Goal: Navigation & Orientation: Find specific page/section

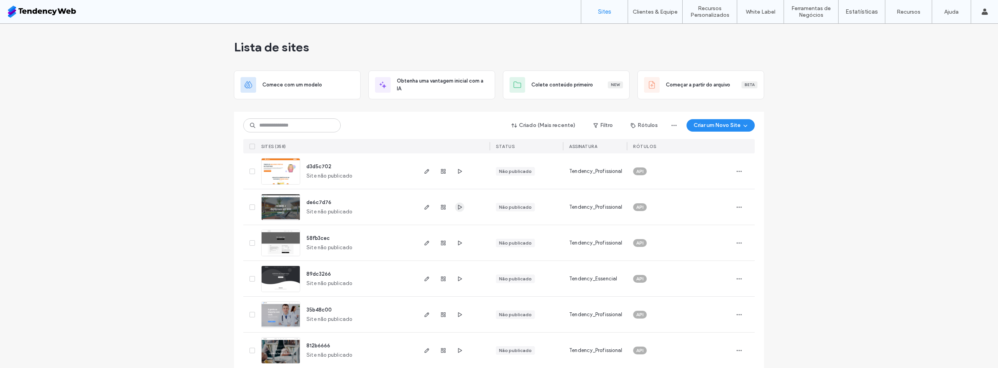
click at [458, 204] on icon "button" at bounding box center [459, 207] width 6 height 6
click at [456, 173] on icon "button" at bounding box center [459, 171] width 6 height 6
click at [456, 243] on icon "button" at bounding box center [459, 243] width 6 height 6
click at [460, 316] on span "button" at bounding box center [459, 314] width 9 height 9
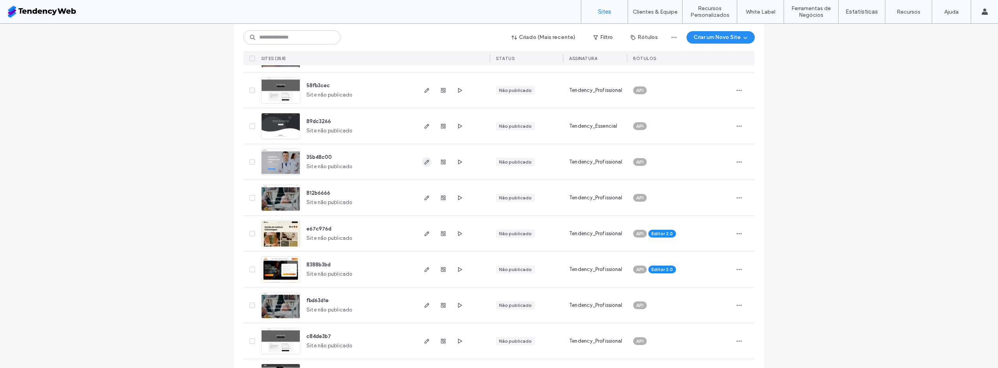
scroll to position [143, 0]
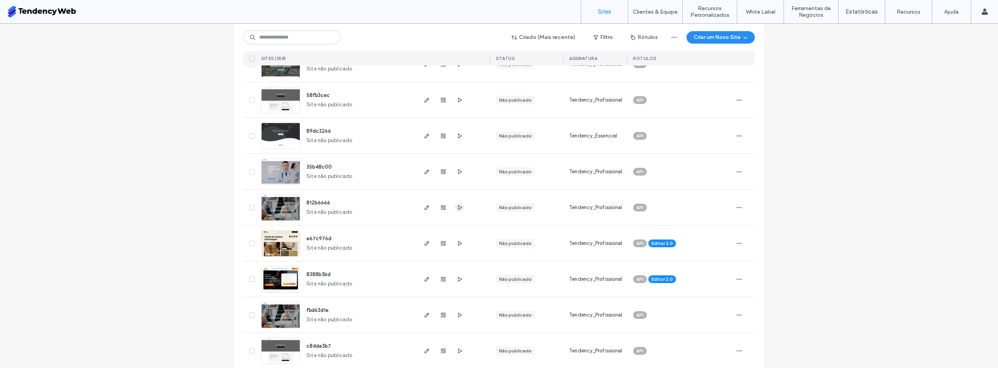
click at [458, 209] on use "button" at bounding box center [460, 207] width 4 height 5
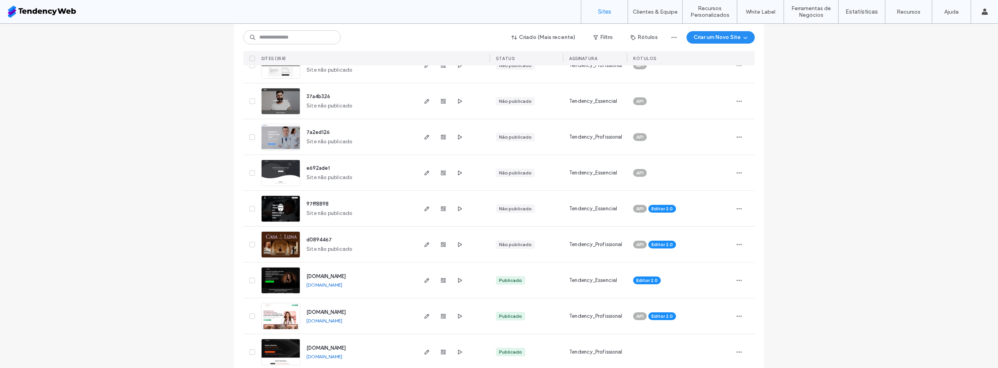
scroll to position [714, 0]
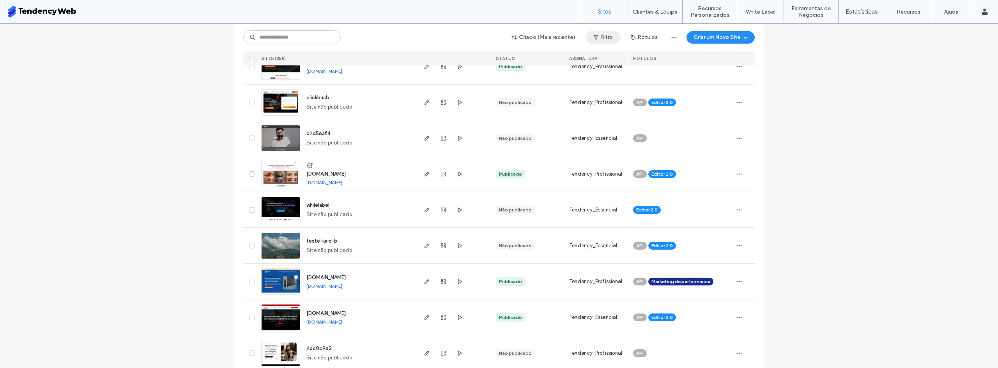
click at [597, 37] on span "button" at bounding box center [596, 38] width 8 height 12
click at [525, 58] on div "Publicado" at bounding box center [541, 57] width 59 height 7
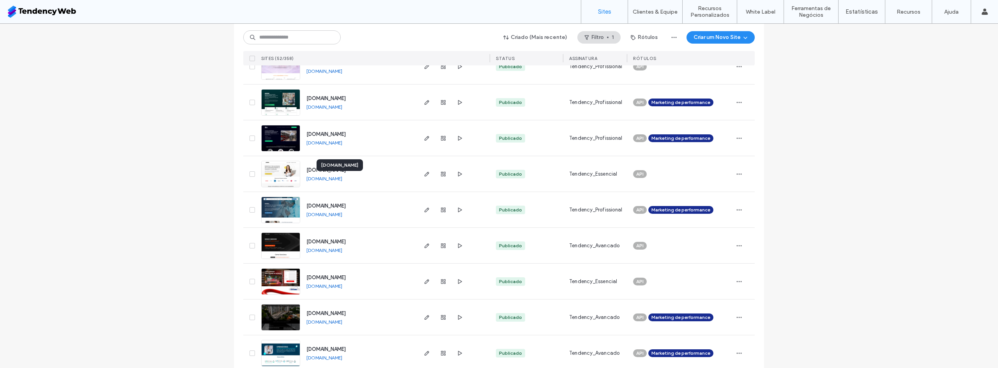
click at [342, 179] on link "[DOMAIN_NAME]" at bounding box center [324, 179] width 36 height 6
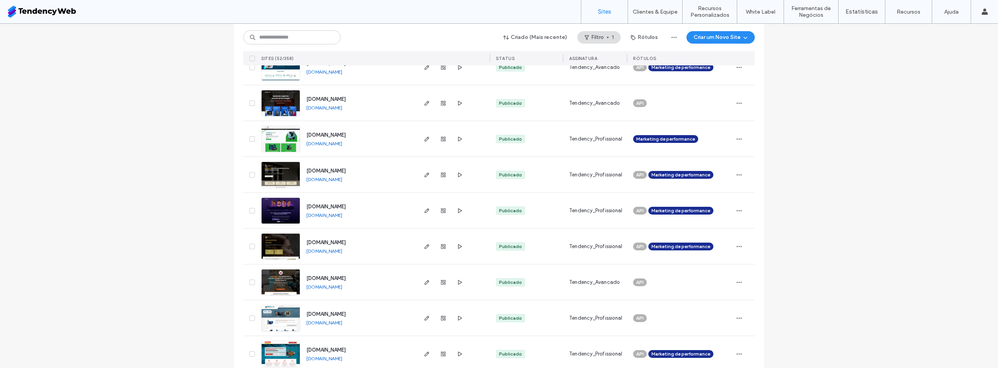
scroll to position [1286, 0]
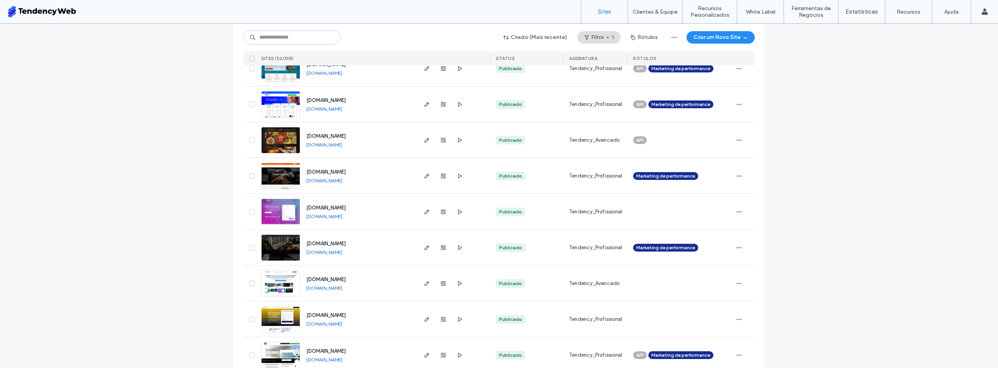
click at [320, 146] on link "[DOMAIN_NAME]" at bounding box center [324, 145] width 36 height 6
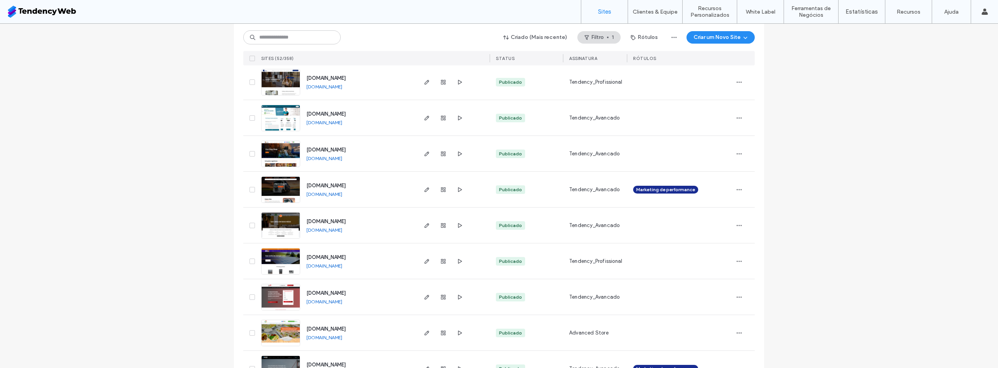
scroll to position [1659, 0]
